Goal: Check status: Check status

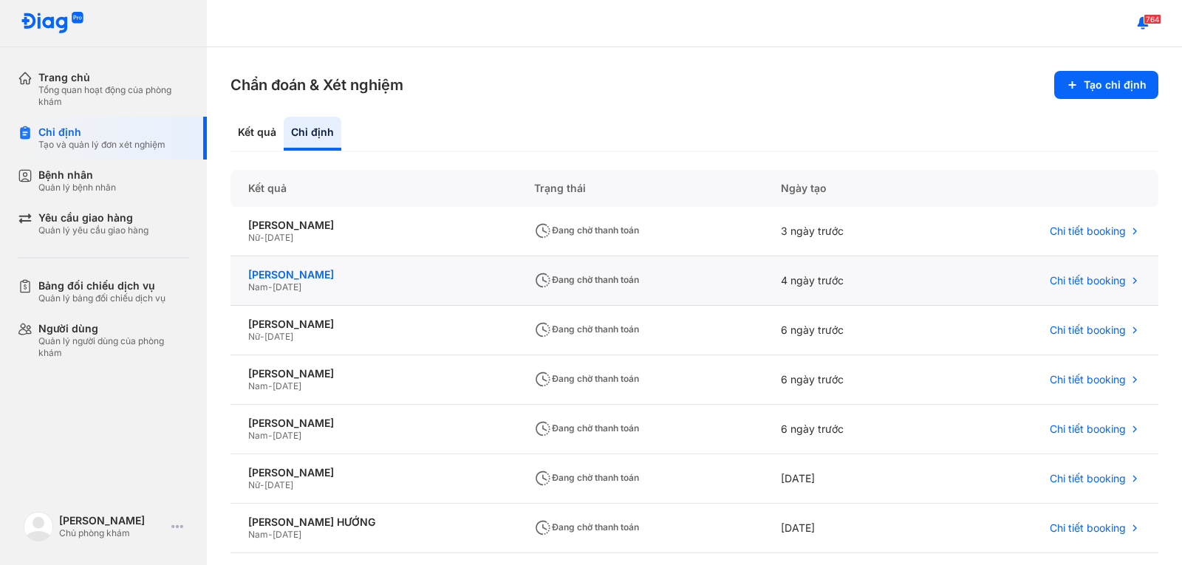
click at [293, 275] on div "[PERSON_NAME]" at bounding box center [373, 274] width 250 height 13
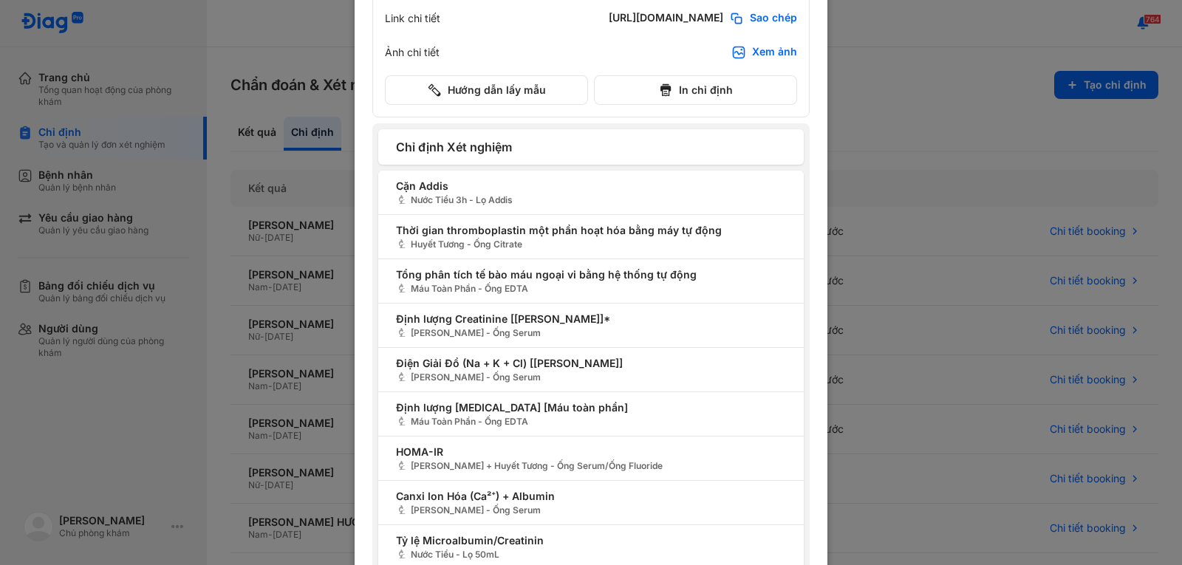
scroll to position [217, 0]
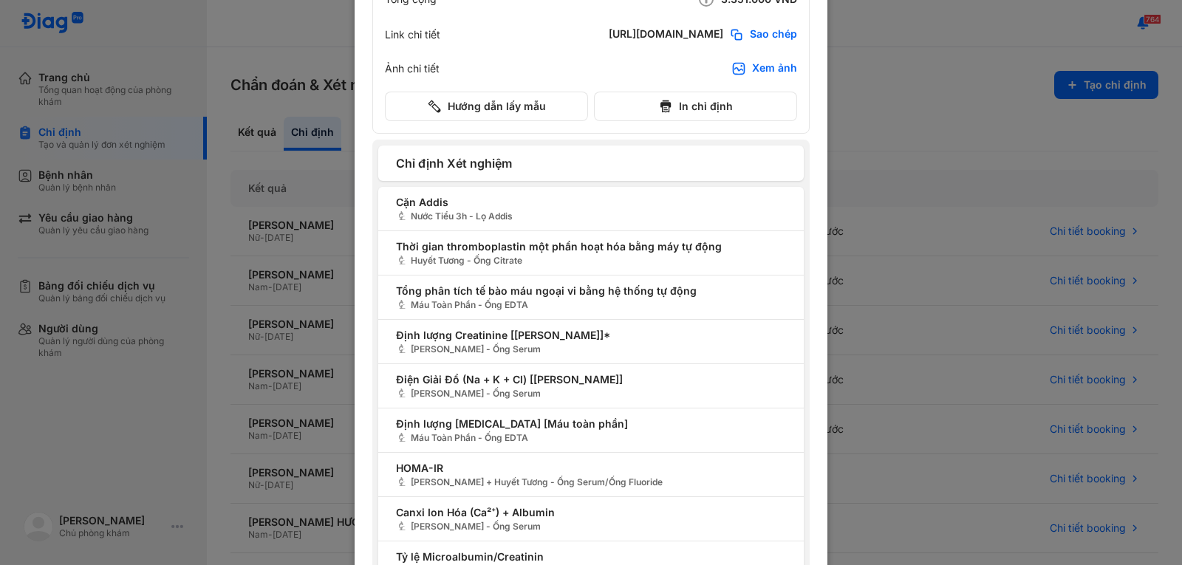
click at [867, 109] on div at bounding box center [591, 65] width 1182 height 565
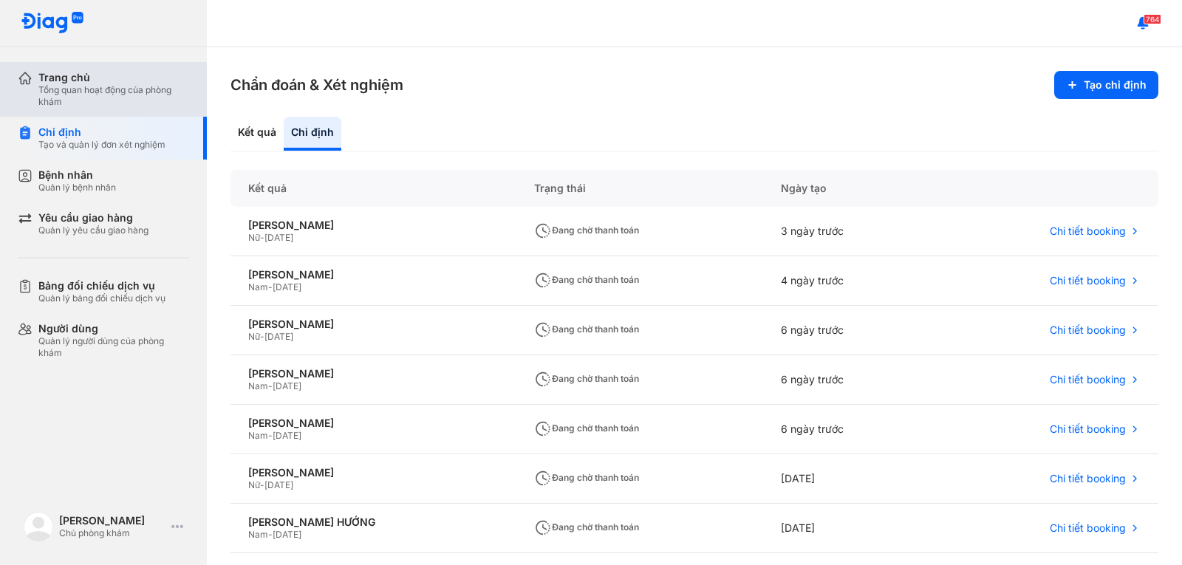
click at [103, 103] on div "Tổng quan hoạt động của phòng khám" at bounding box center [113, 96] width 151 height 24
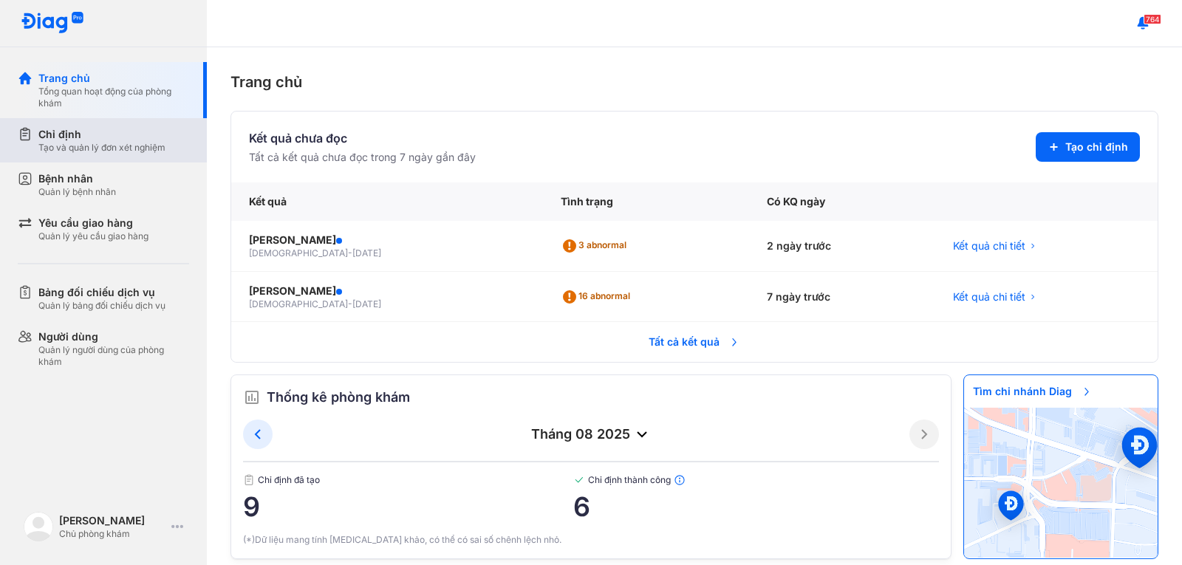
click at [154, 137] on div "Chỉ định" at bounding box center [101, 134] width 127 height 15
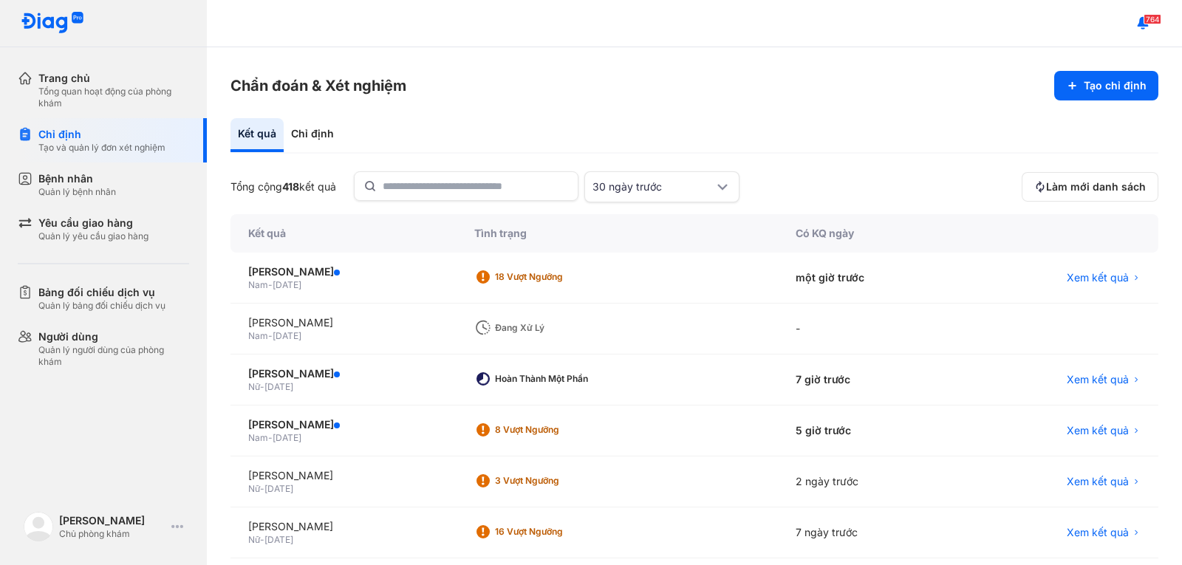
click at [530, 328] on div "Đang xử lý" at bounding box center [554, 328] width 118 height 12
click at [541, 272] on div "18 Vượt ngưỡng" at bounding box center [554, 277] width 118 height 12
click at [1114, 281] on span "Xem kết quả" at bounding box center [1097, 277] width 62 height 15
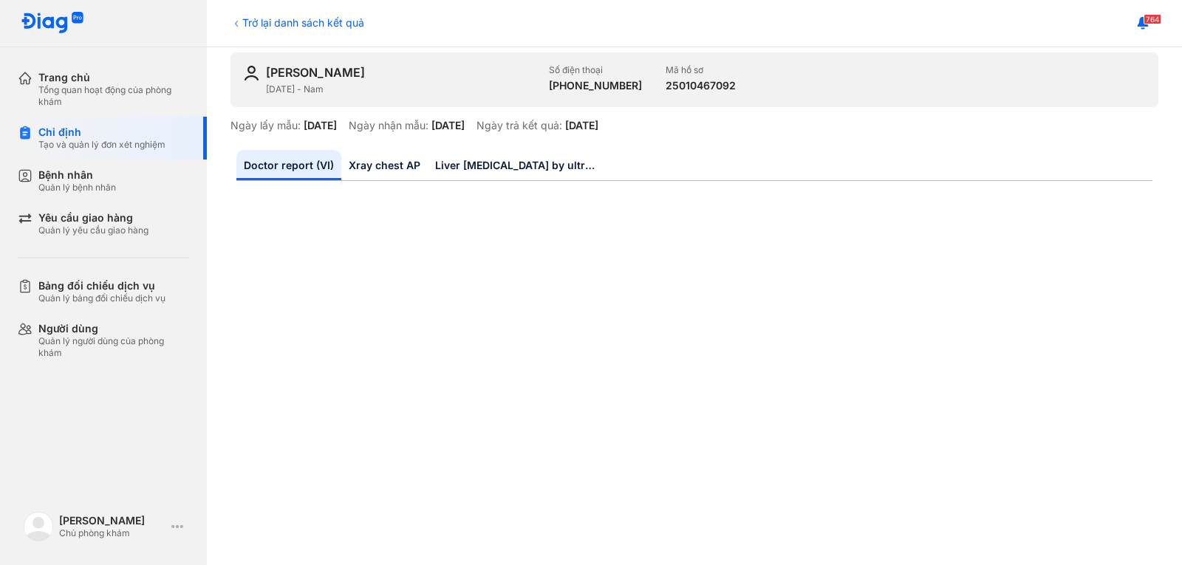
scroll to position [148, 0]
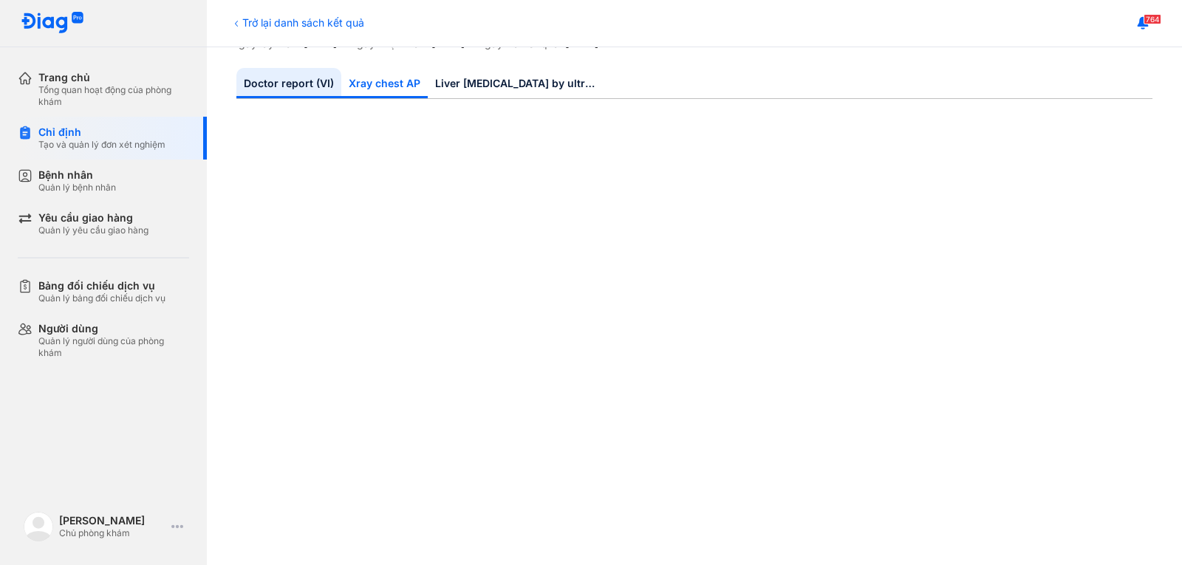
click at [400, 89] on link "Xray chest AP" at bounding box center [384, 83] width 86 height 30
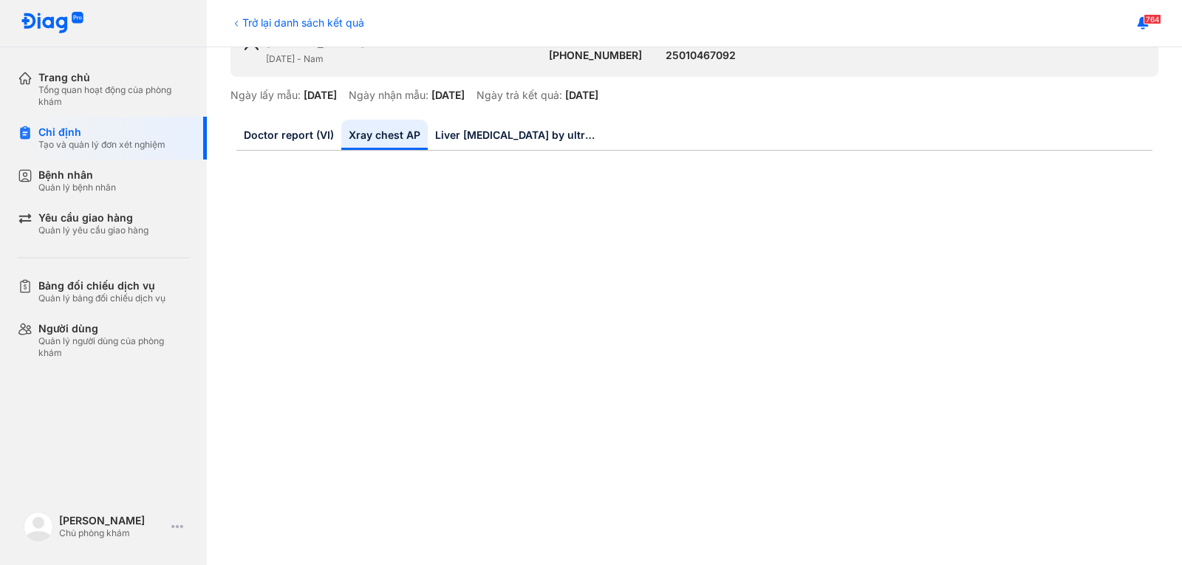
scroll to position [0, 0]
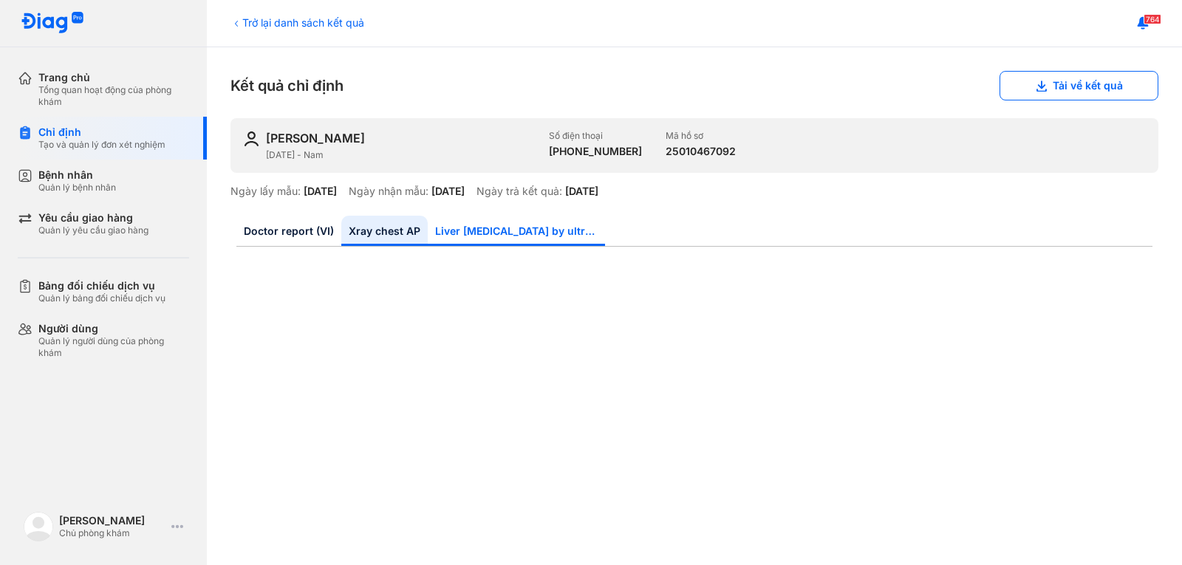
click at [533, 230] on link "Liver stiffness by ultrasound transient elastography" at bounding box center [516, 231] width 177 height 30
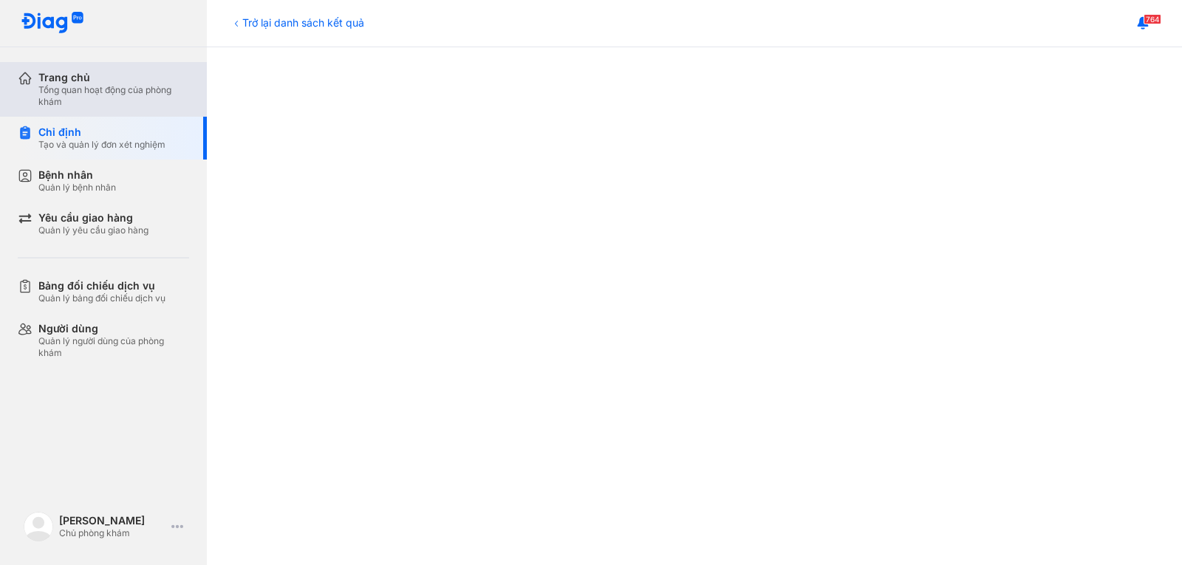
scroll to position [60, 0]
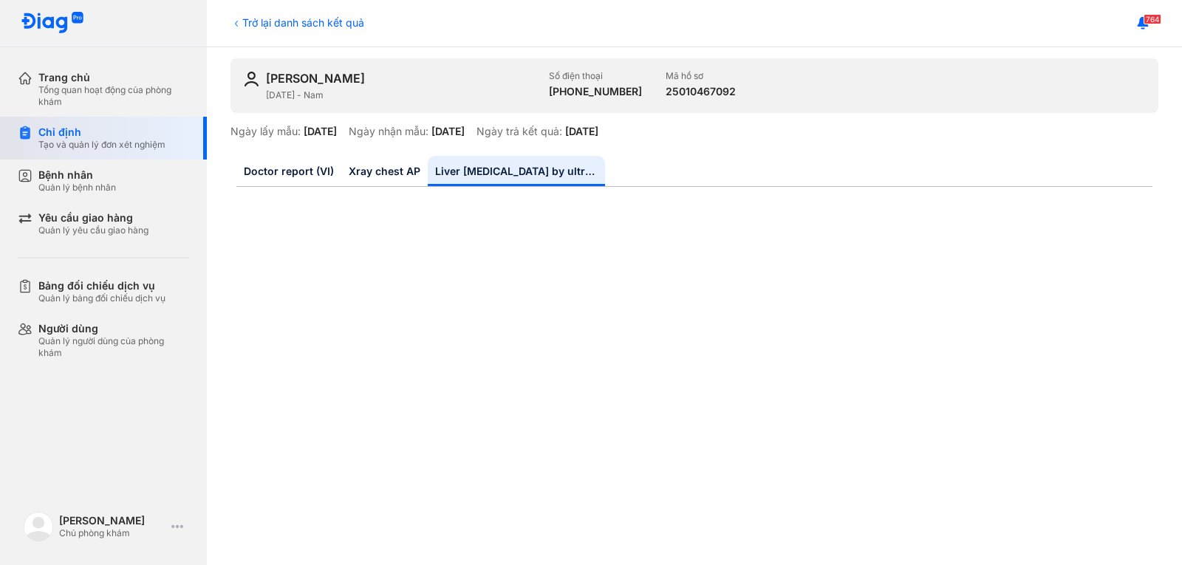
click at [112, 126] on div "Chỉ định" at bounding box center [101, 132] width 127 height 13
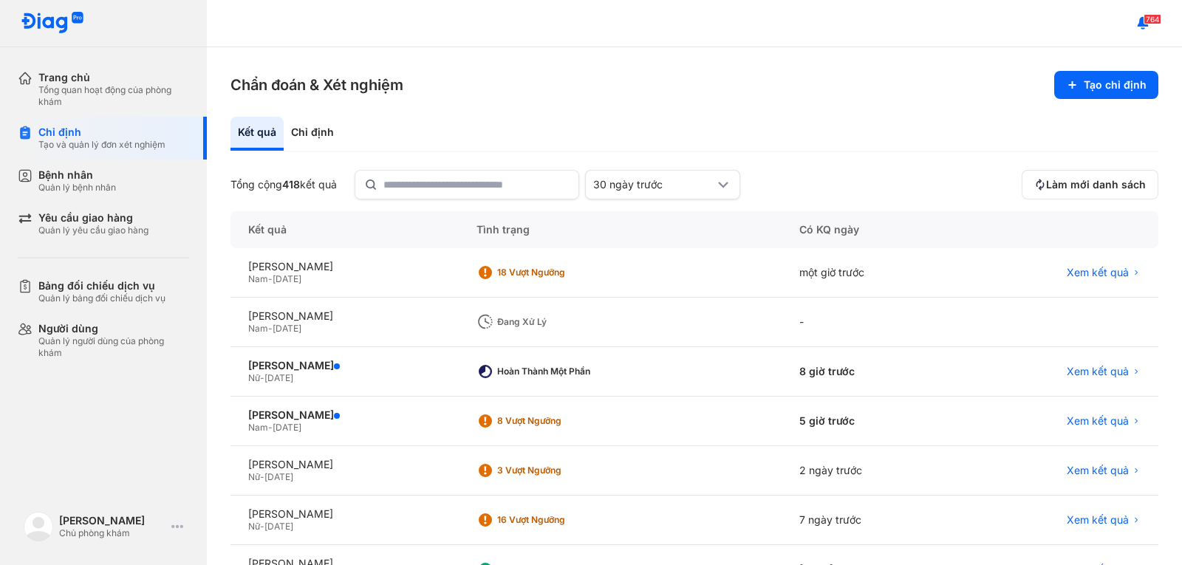
click at [540, 327] on div "Đang xử lý" at bounding box center [556, 322] width 118 height 12
click at [536, 324] on div "Đang xử lý" at bounding box center [556, 322] width 118 height 12
click at [1084, 275] on span "Xem kết quả" at bounding box center [1097, 272] width 62 height 13
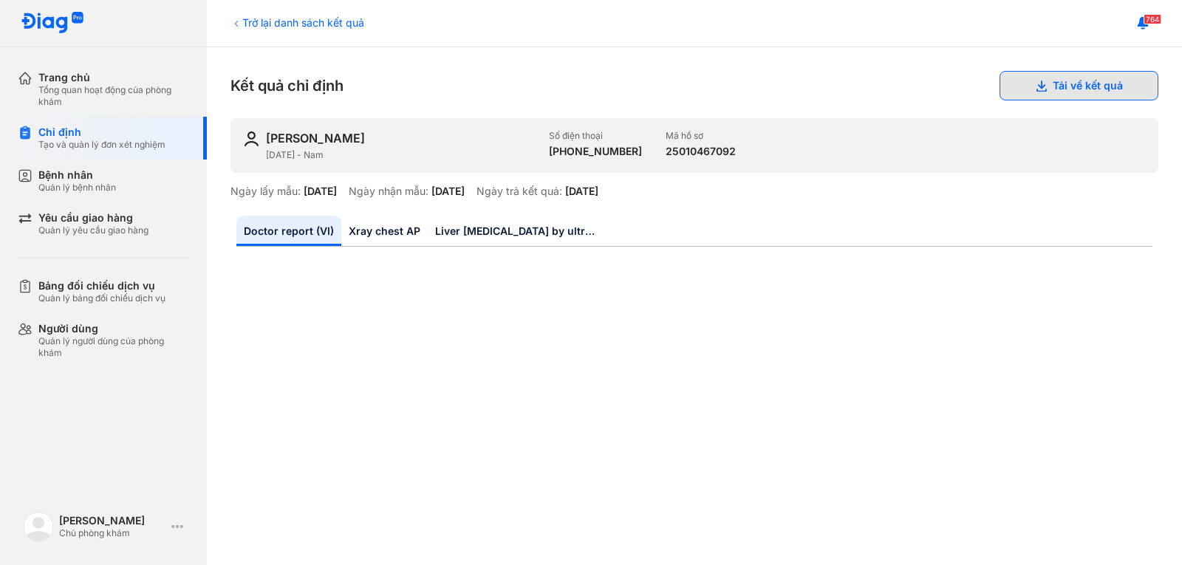
click at [1080, 89] on button "Tải về kết quả" at bounding box center [1078, 86] width 159 height 30
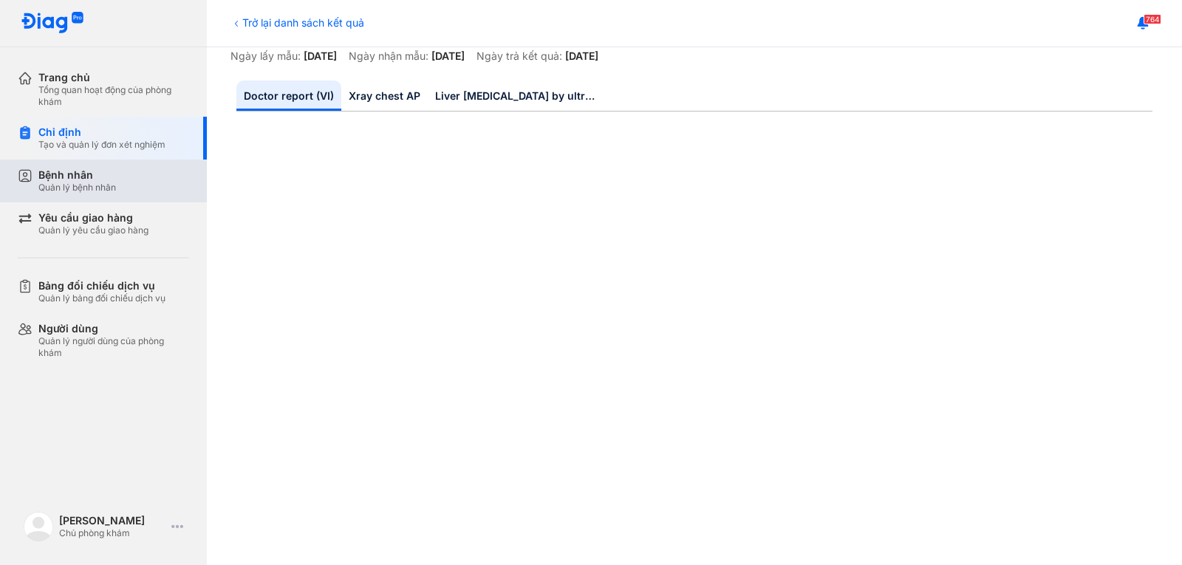
scroll to position [148, 0]
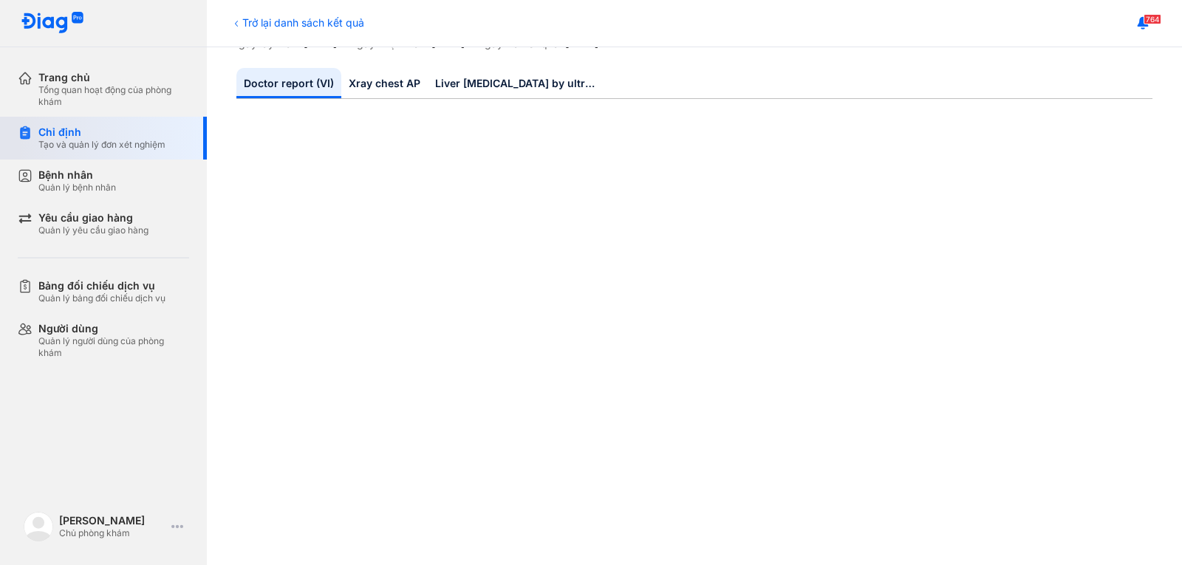
click at [137, 137] on div "Chỉ định" at bounding box center [101, 132] width 127 height 13
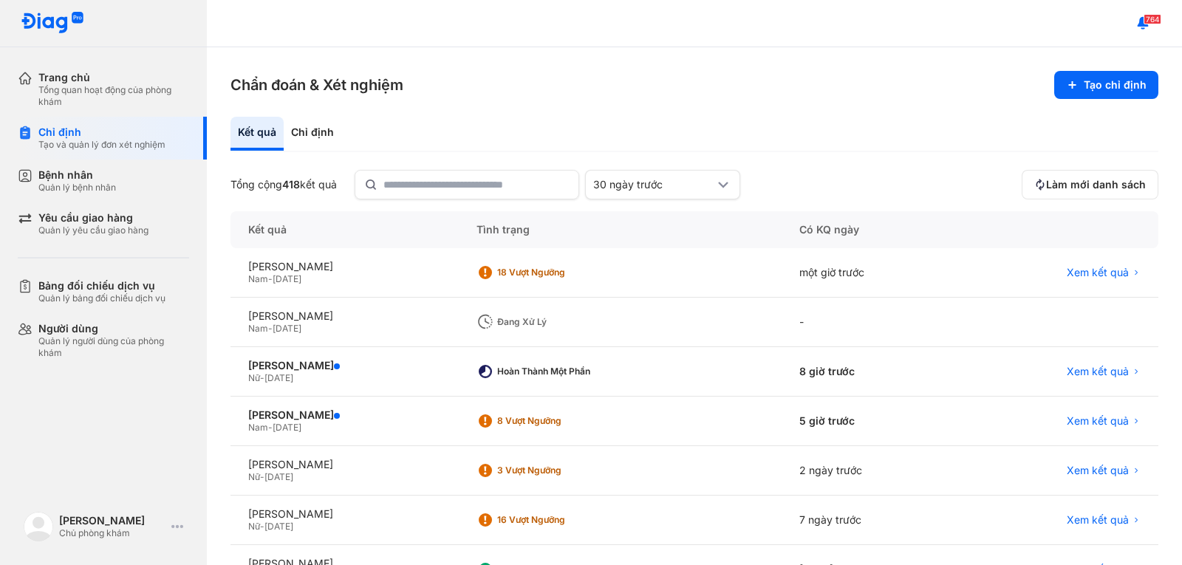
click at [520, 316] on div "Đang xử lý" at bounding box center [556, 322] width 118 height 12
click at [320, 313] on div "[PERSON_NAME]" at bounding box center [344, 315] width 193 height 13
click at [528, 320] on div "Đang xử lý" at bounding box center [556, 322] width 118 height 12
click at [564, 312] on div "Đang xử lý" at bounding box center [548, 322] width 145 height 22
click at [518, 319] on div "Đang xử lý" at bounding box center [556, 322] width 118 height 12
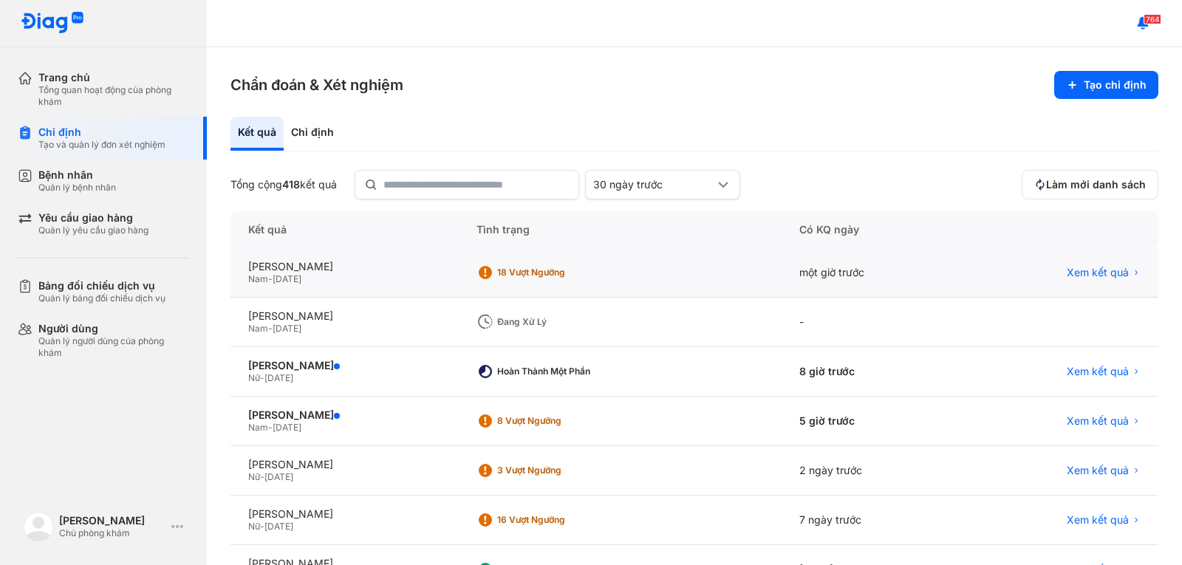
click at [521, 272] on div "18 Vượt ngưỡng" at bounding box center [556, 273] width 118 height 12
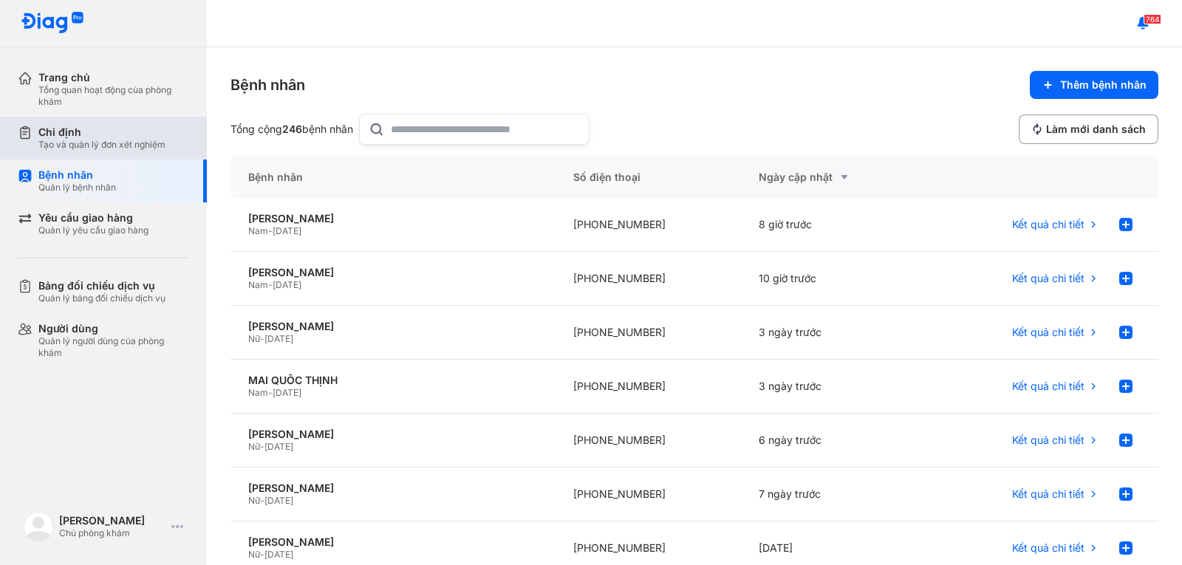
click at [66, 138] on div "Chỉ định" at bounding box center [101, 132] width 127 height 13
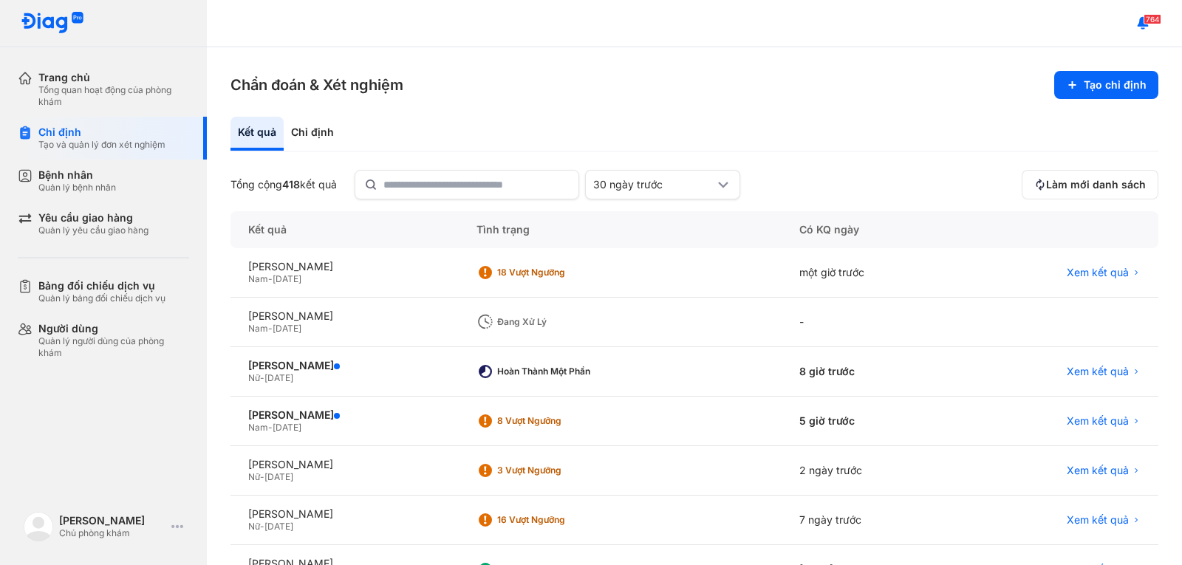
click at [518, 324] on div "Đang xử lý" at bounding box center [556, 322] width 118 height 12
click at [529, 272] on div "18 Vượt ngưỡng" at bounding box center [556, 273] width 118 height 12
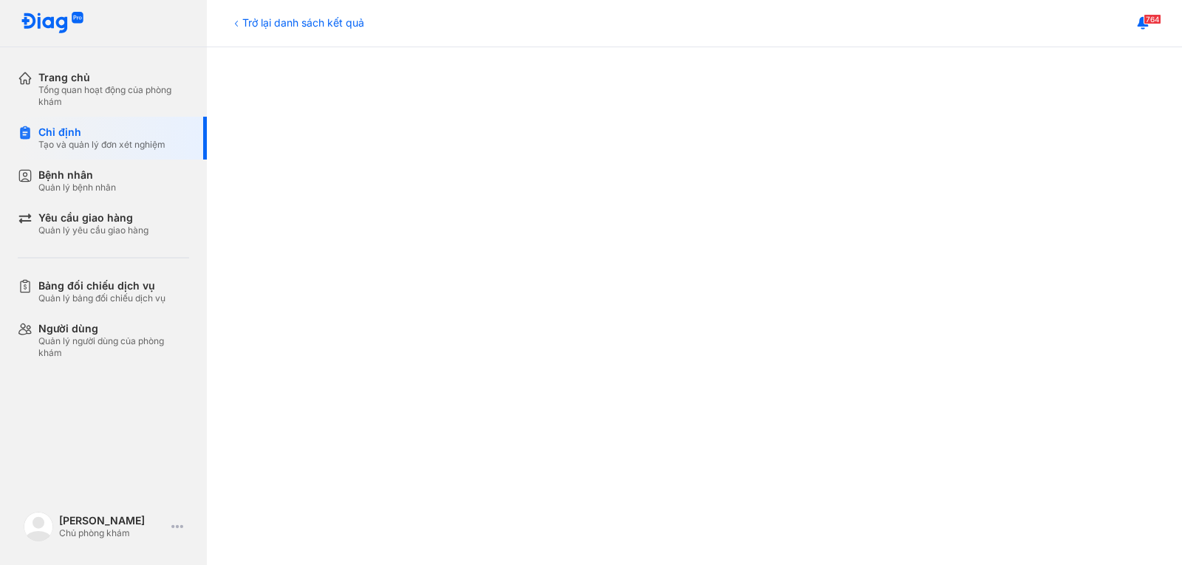
scroll to position [517, 0]
click at [85, 180] on div "Bệnh nhân" at bounding box center [77, 174] width 78 height 13
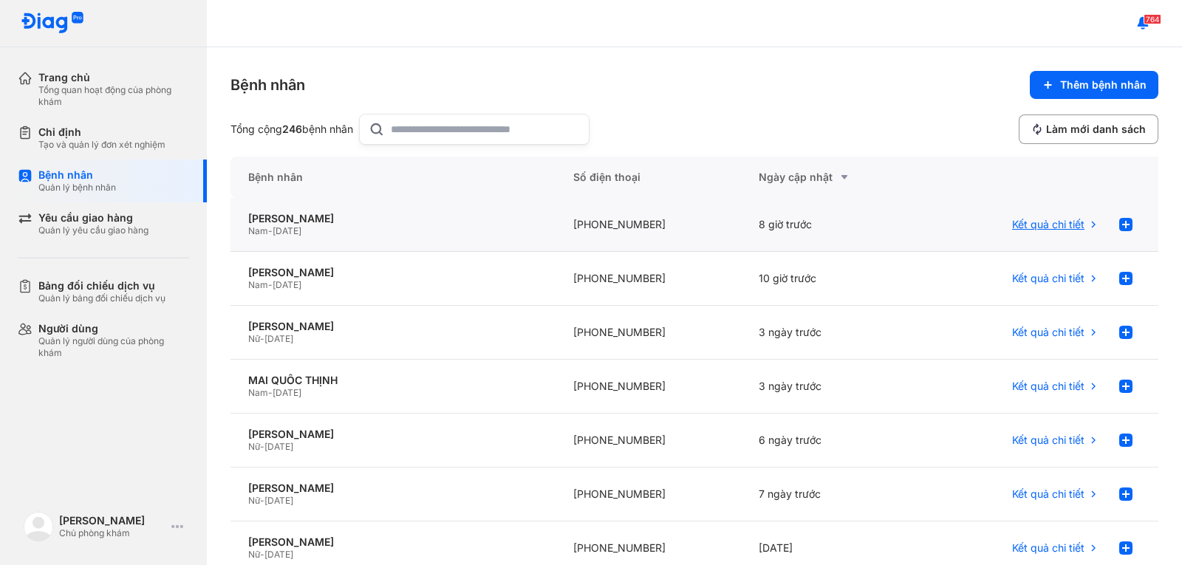
click at [1026, 222] on span "Kết quả chi tiết" at bounding box center [1048, 224] width 72 height 13
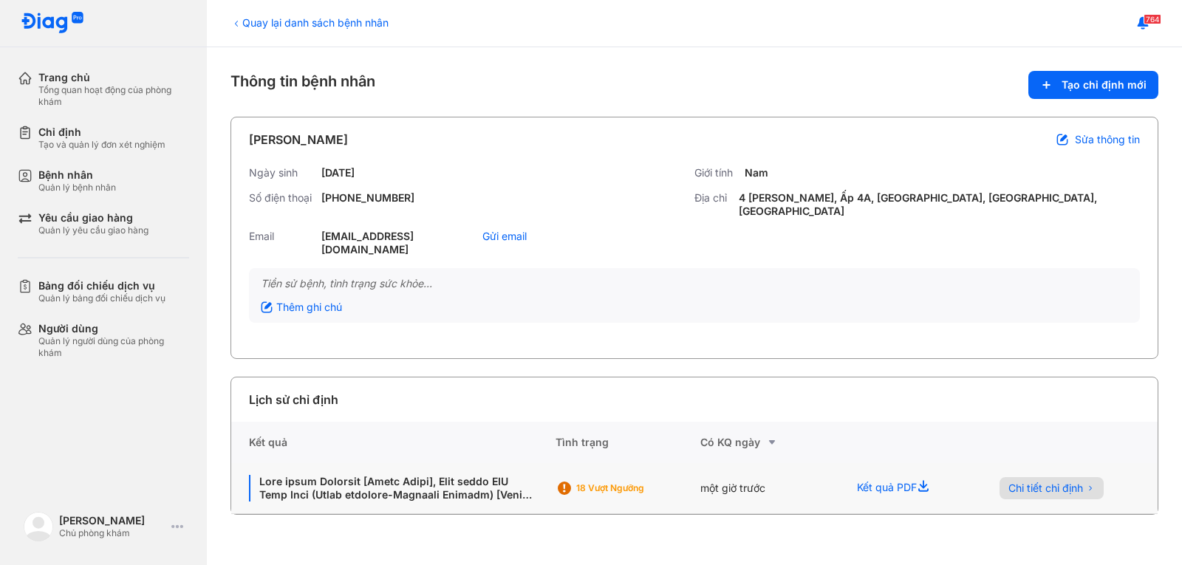
click at [1080, 481] on span "Chi tiết chỉ định" at bounding box center [1045, 487] width 75 height 13
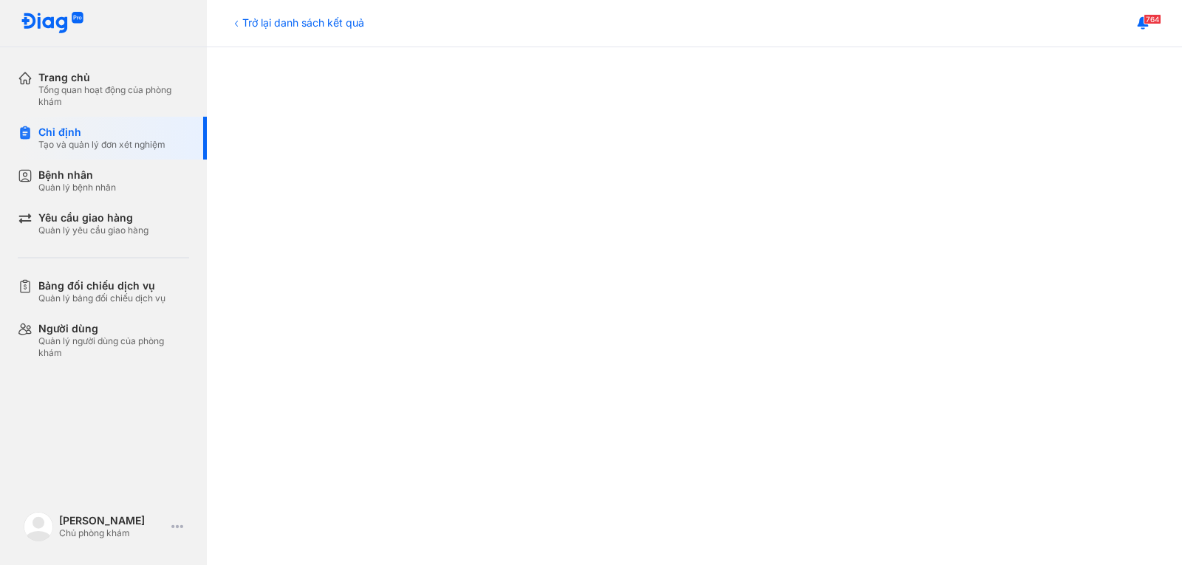
scroll to position [591, 0]
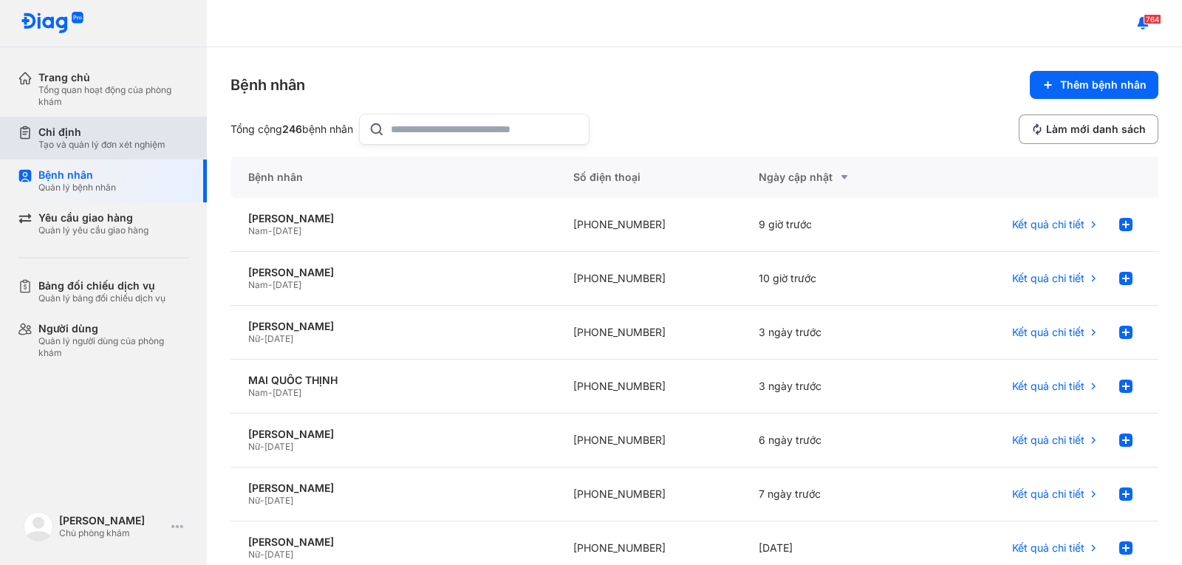
click at [114, 128] on div "Chỉ định" at bounding box center [101, 132] width 127 height 13
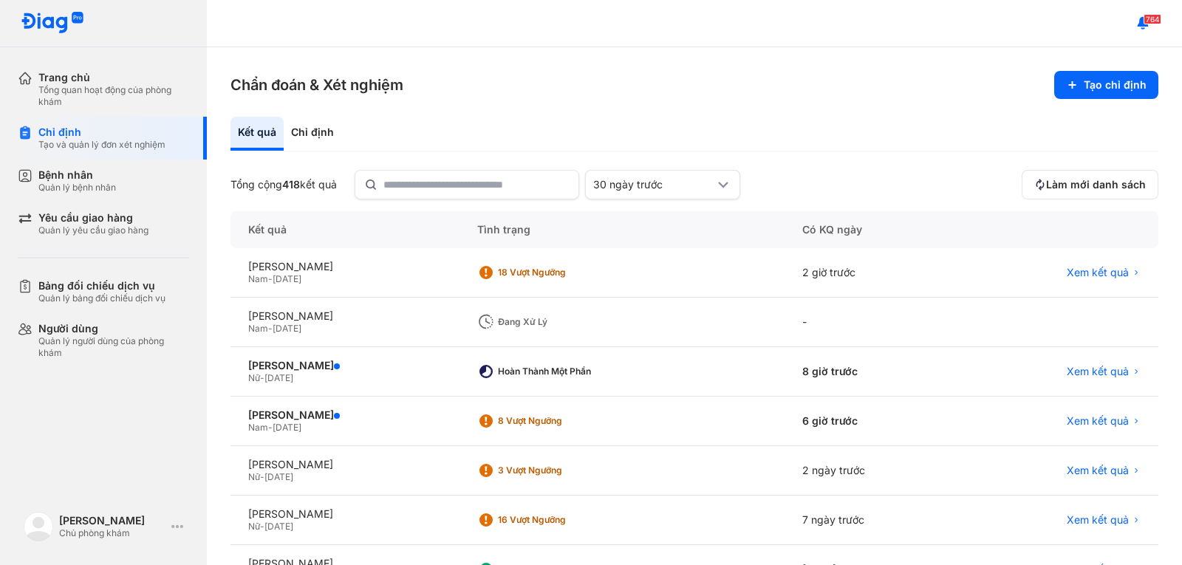
click at [525, 322] on div "Đang xử lý" at bounding box center [557, 322] width 118 height 12
click at [561, 327] on div "Đang xử lý" at bounding box center [557, 322] width 118 height 12
click at [109, 136] on div "Chỉ định" at bounding box center [101, 132] width 127 height 13
click at [315, 124] on div "Chỉ định" at bounding box center [313, 134] width 58 height 34
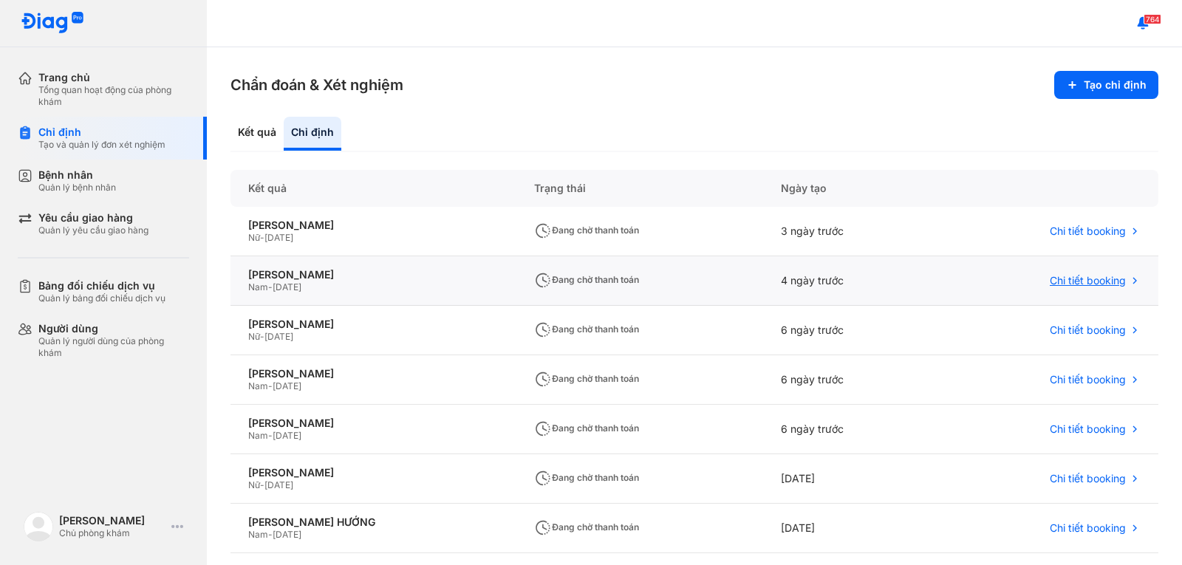
click at [1094, 274] on span "Chi tiết booking" at bounding box center [1087, 280] width 76 height 13
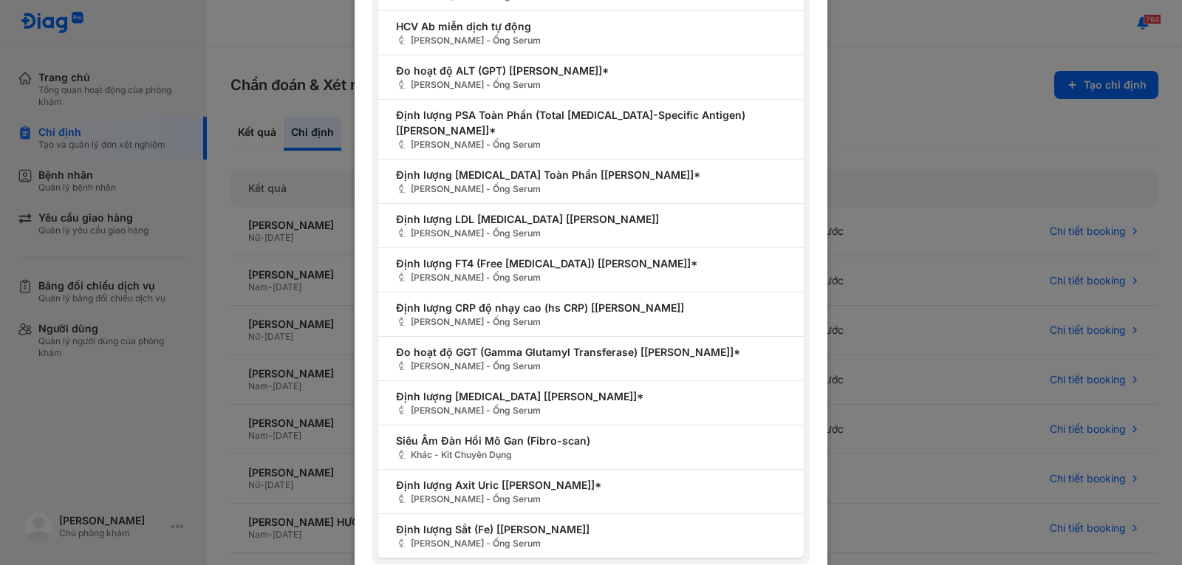
scroll to position [1251, 0]
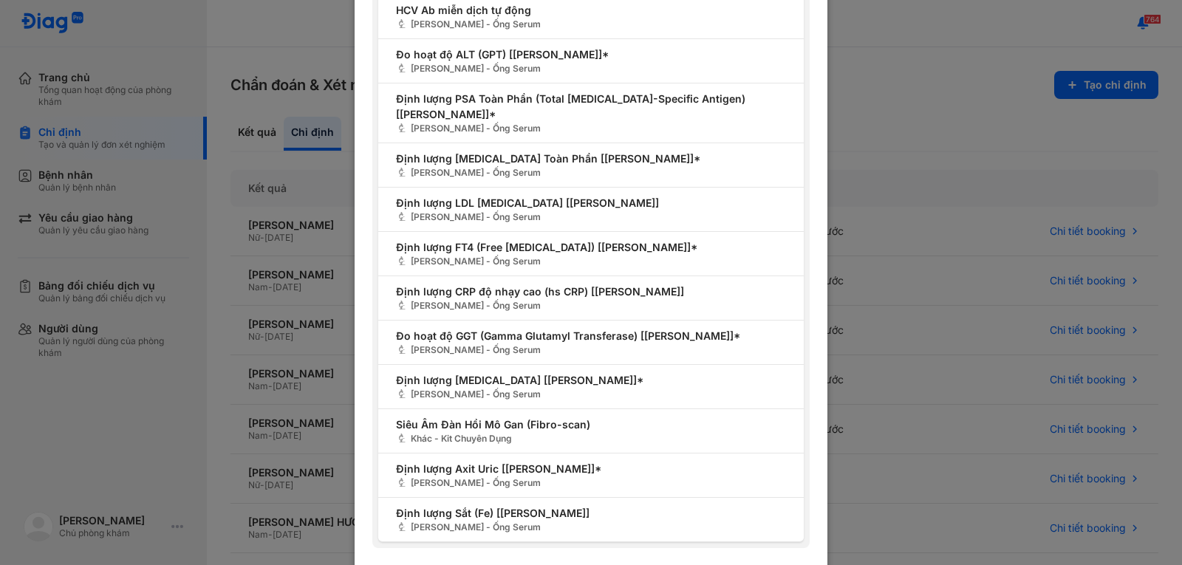
click at [867, 130] on div "Chi tiết booking Mã đặt chỗ AW37222 Bệnh nhân ĐẶNG ĐÌNH NAM Chỉ định vào 10/08/…" at bounding box center [591, 282] width 1182 height 565
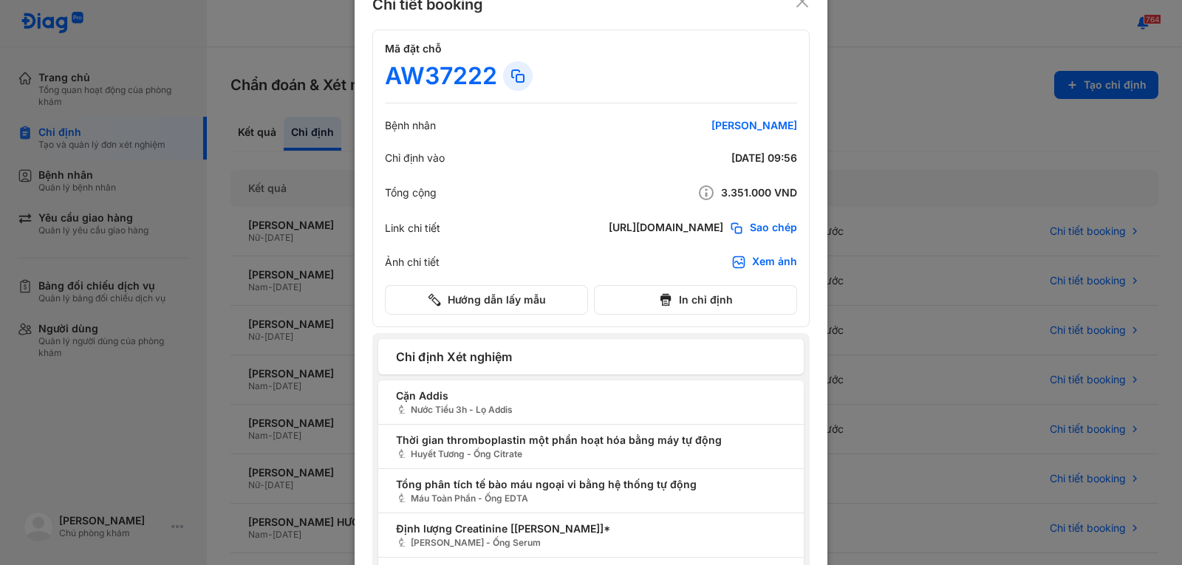
scroll to position [0, 0]
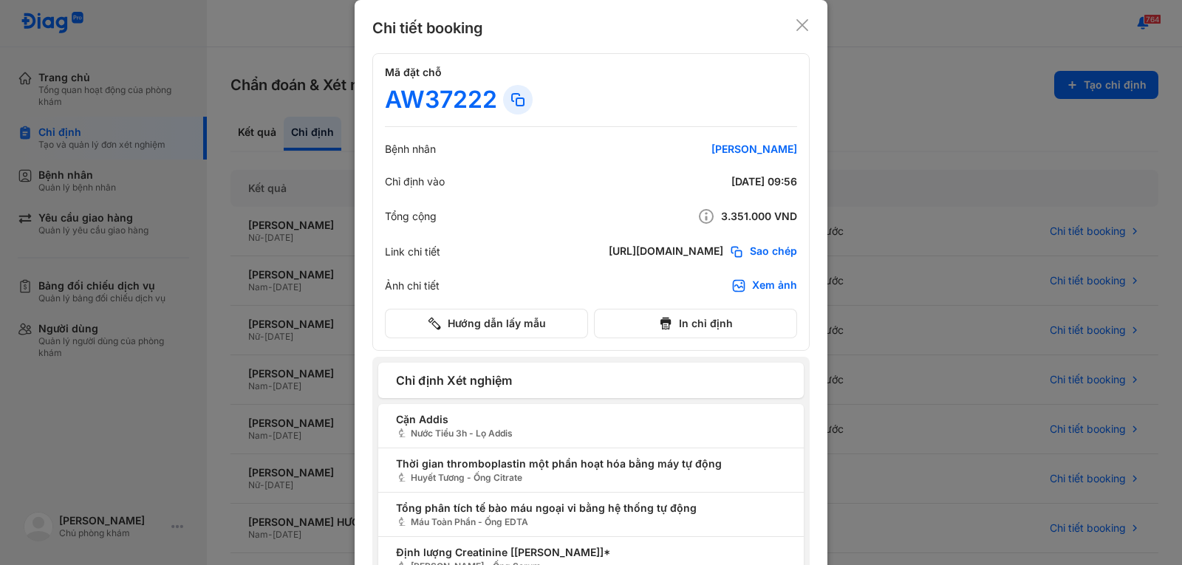
click at [798, 30] on icon at bounding box center [802, 25] width 15 height 15
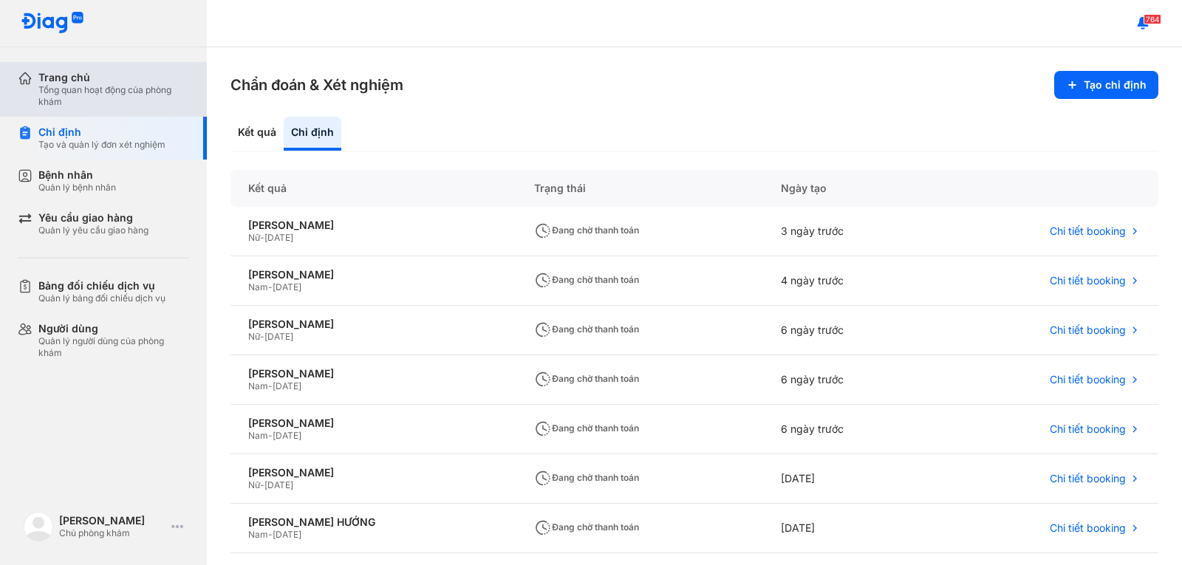
click at [144, 100] on div "Tổng quan hoạt động của phòng khám" at bounding box center [113, 96] width 151 height 24
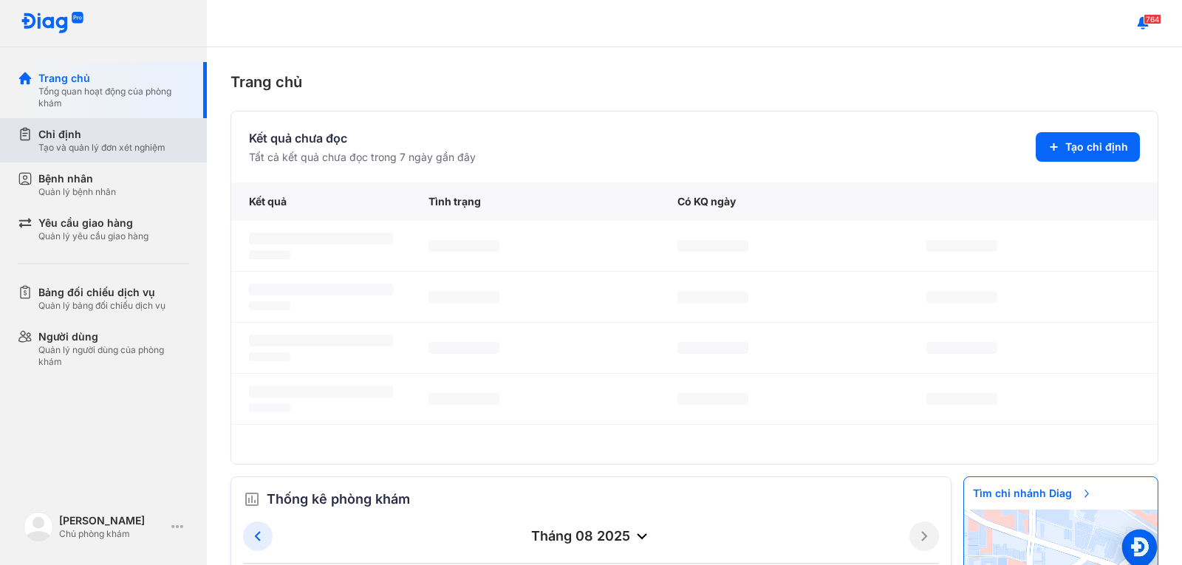
click at [160, 157] on div "Chỉ định Tạo và quản lý đơn xét nghiệm" at bounding box center [112, 140] width 189 height 44
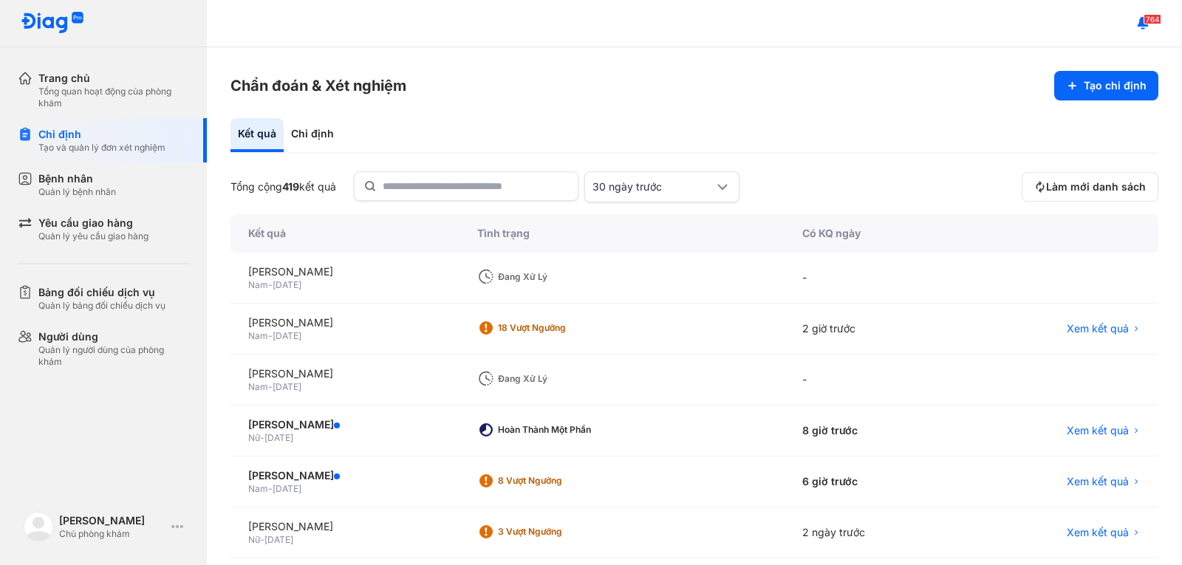
click at [510, 278] on div "Đang xử lý" at bounding box center [557, 277] width 118 height 12
click at [538, 379] on div "Đang xử lý" at bounding box center [557, 379] width 118 height 12
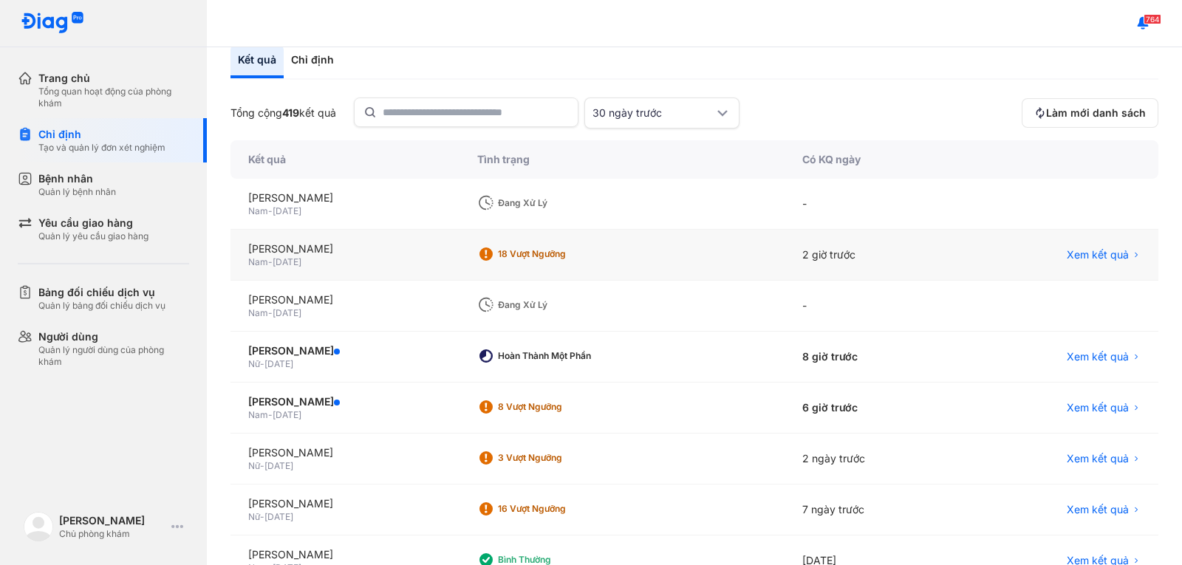
scroll to position [148, 0]
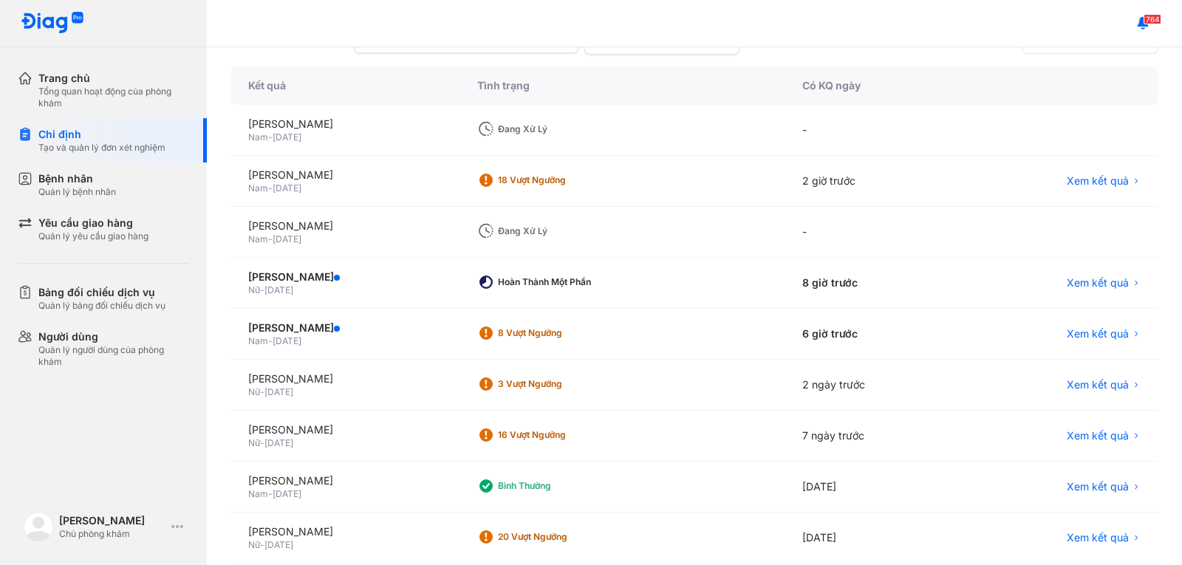
click at [495, 125] on icon at bounding box center [486, 129] width 18 height 18
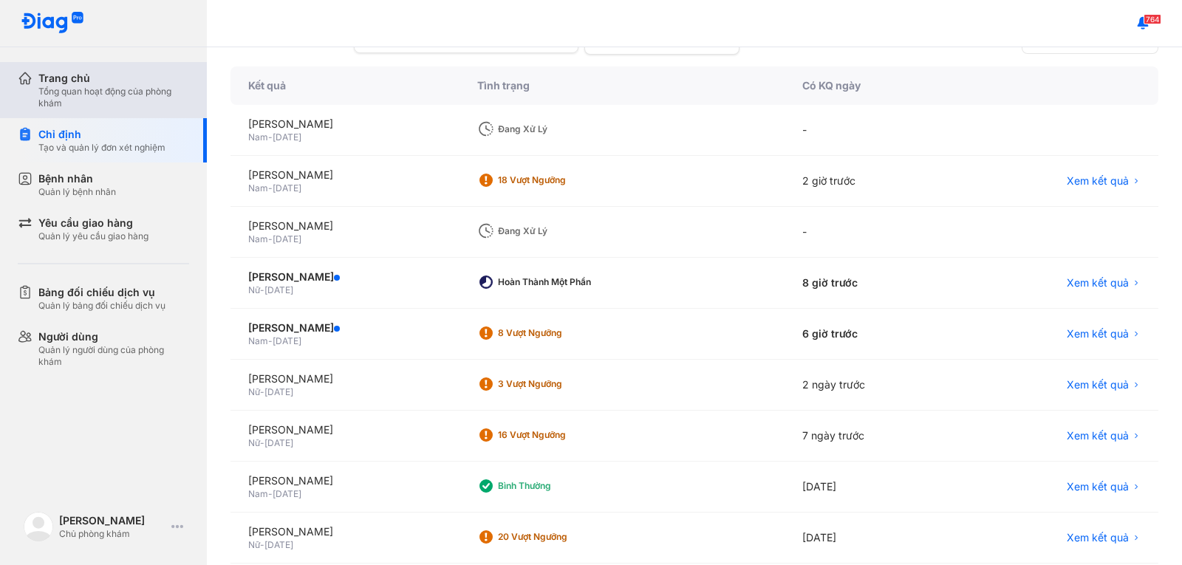
click at [117, 91] on div "Tổng quan hoạt động của phòng khám" at bounding box center [113, 98] width 151 height 24
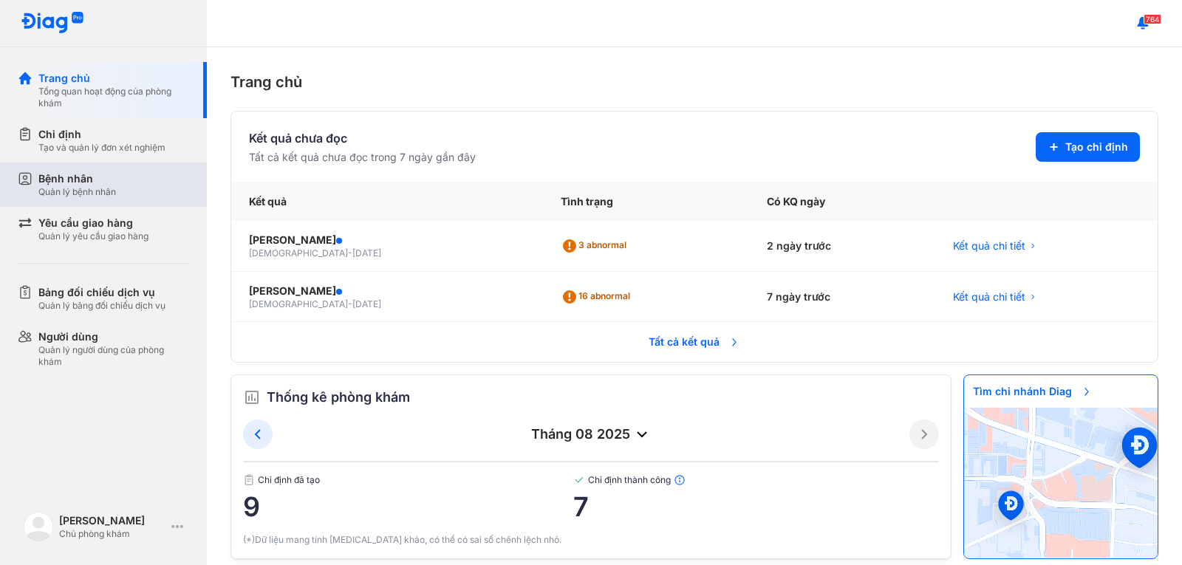
click at [140, 185] on div "Bệnh nhân Quản lý bệnh nhân" at bounding box center [113, 184] width 151 height 27
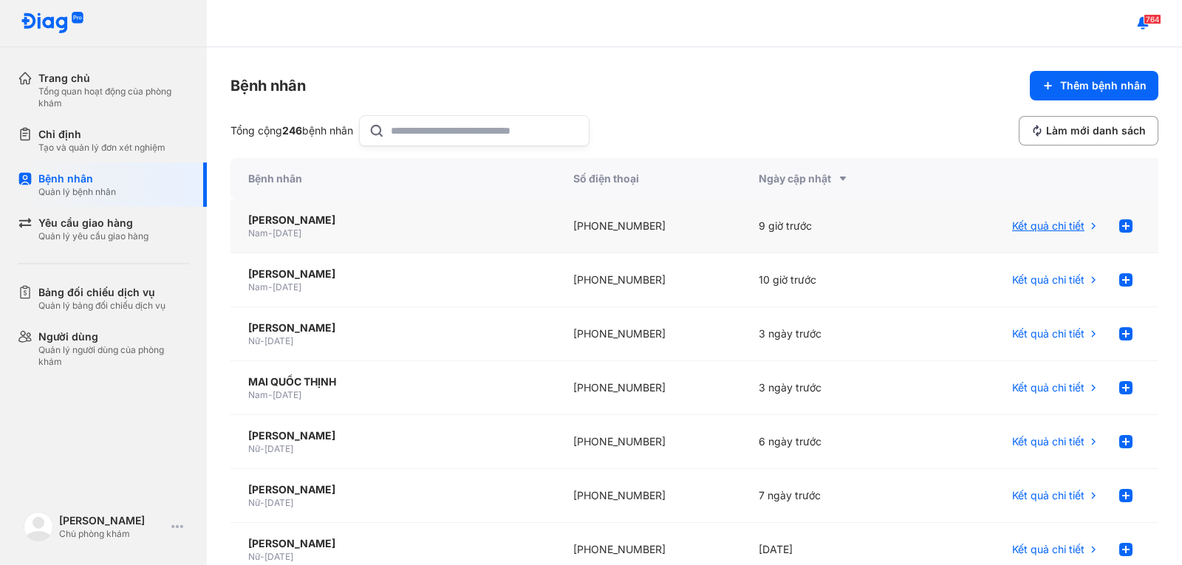
click at [1012, 216] on div "Kết quả chi tiết" at bounding box center [1055, 226] width 87 height 30
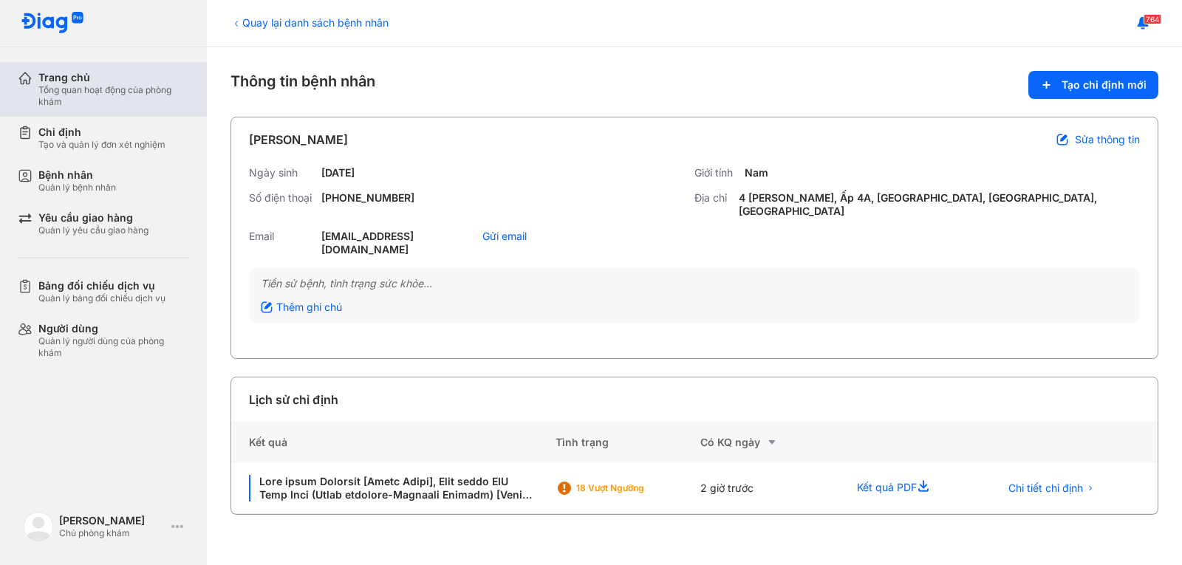
click at [69, 95] on div "Tổng quan hoạt động của phòng khám" at bounding box center [113, 96] width 151 height 24
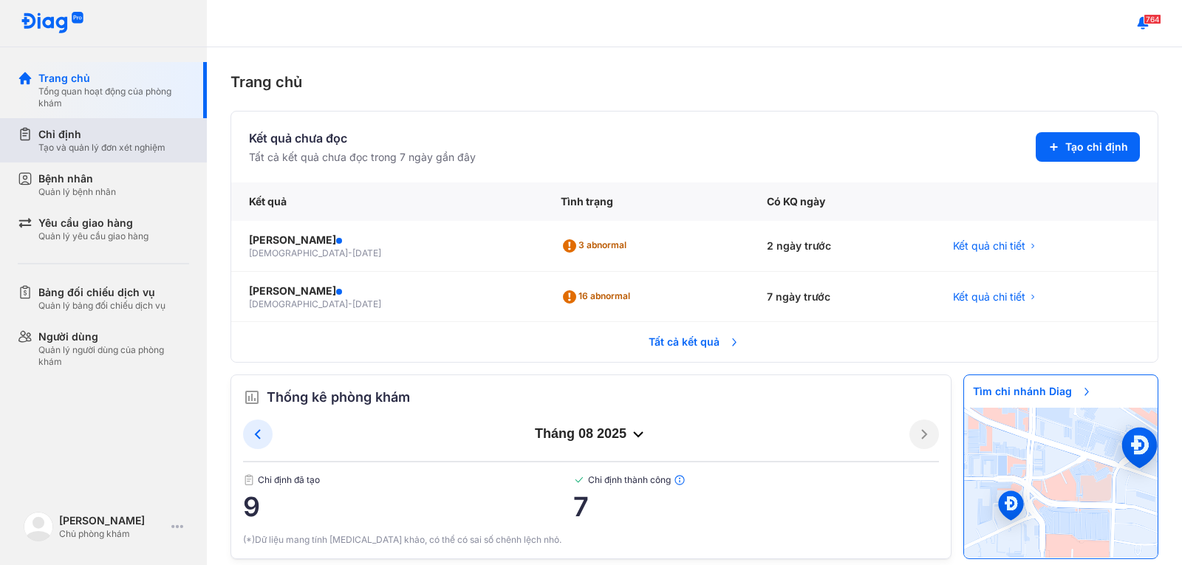
click at [122, 149] on div "Tạo và quản lý đơn xét nghiệm" at bounding box center [101, 148] width 127 height 12
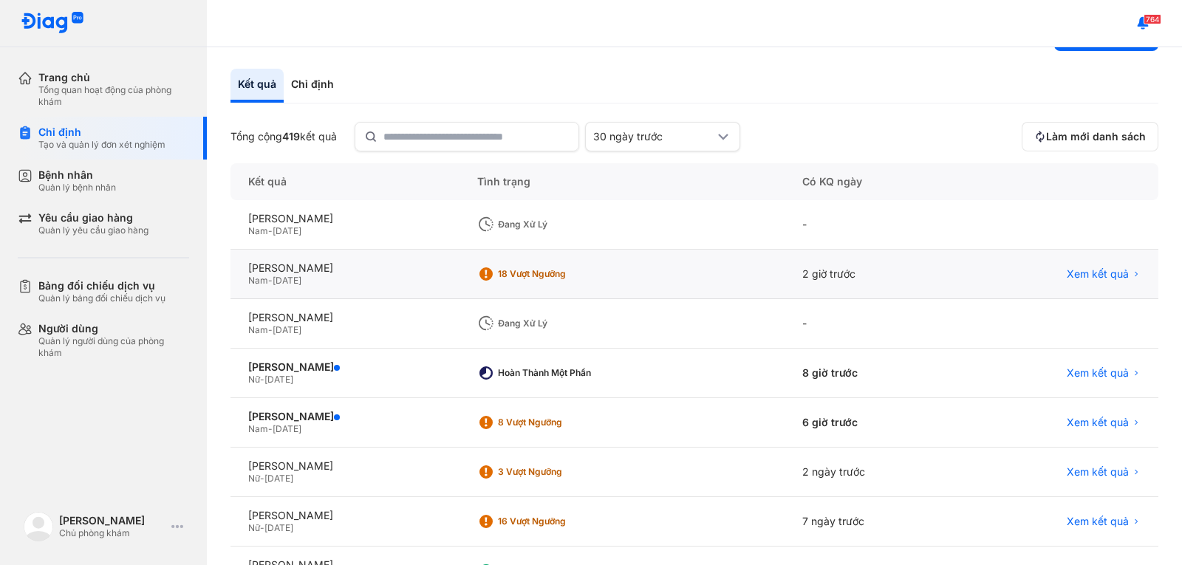
scroll to position [74, 0]
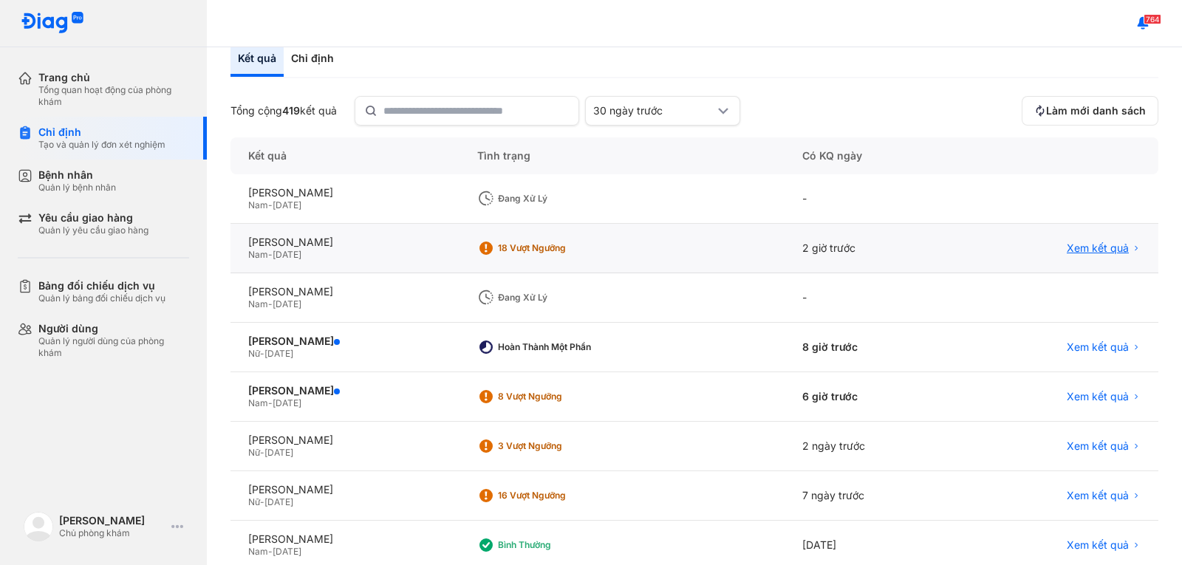
click at [1100, 248] on span "Xem kết quả" at bounding box center [1097, 247] width 62 height 13
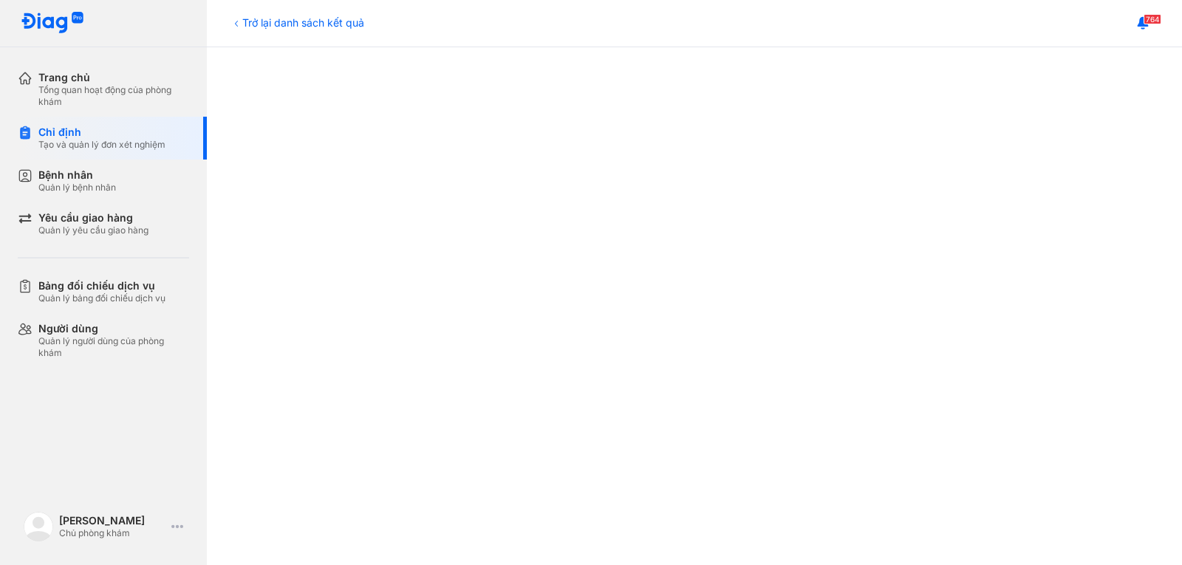
scroll to position [369, 0]
